Goal: Information Seeking & Learning: Learn about a topic

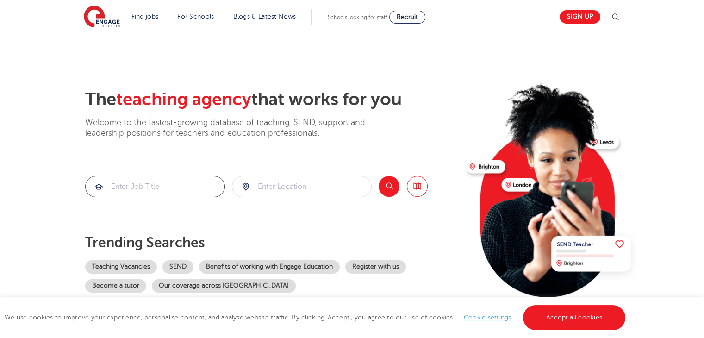
click at [179, 184] on input "search" at bounding box center [155, 186] width 139 height 20
type input "actor"
click button "Submit" at bounding box center [0, 0] width 0 height 0
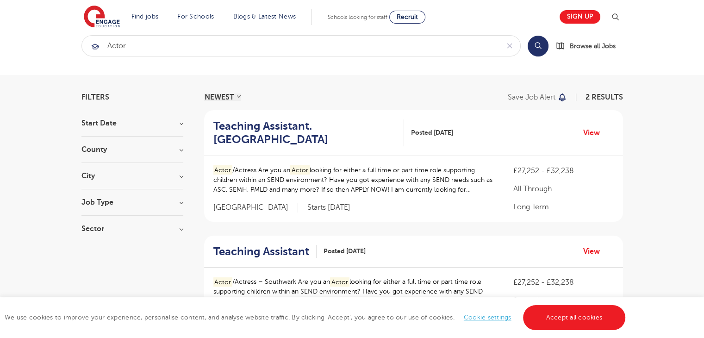
scroll to position [16, 0]
